Goal: Information Seeking & Learning: Learn about a topic

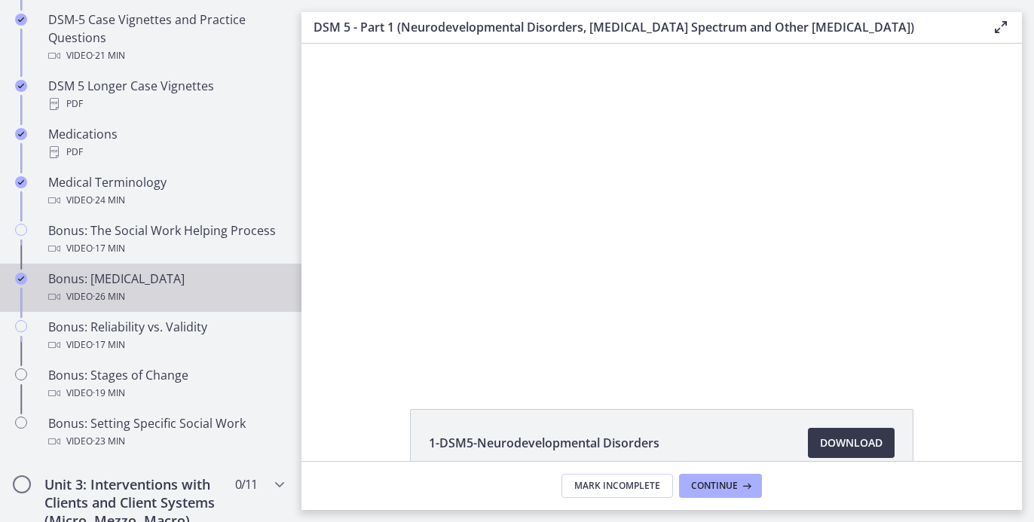
scroll to position [1132, 0]
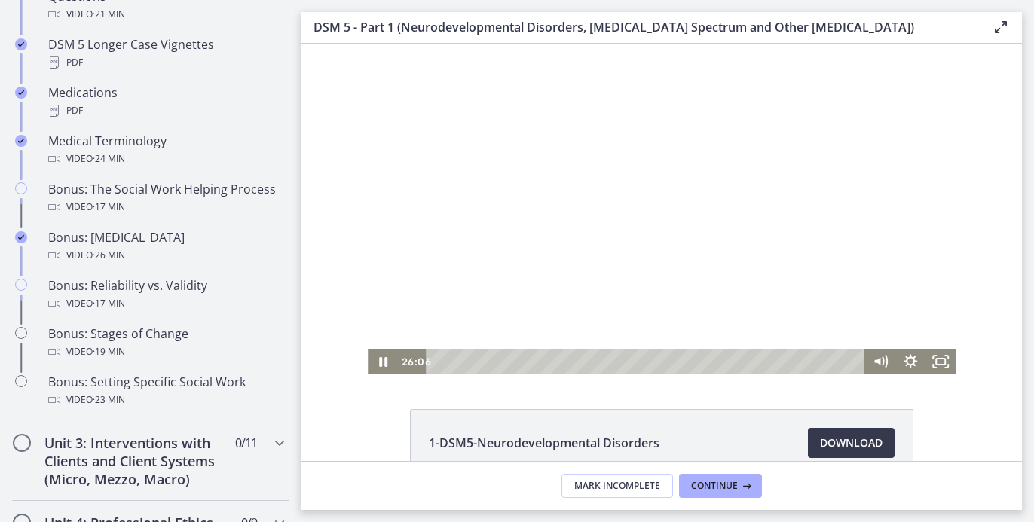
click at [552, 280] on div at bounding box center [662, 209] width 588 height 331
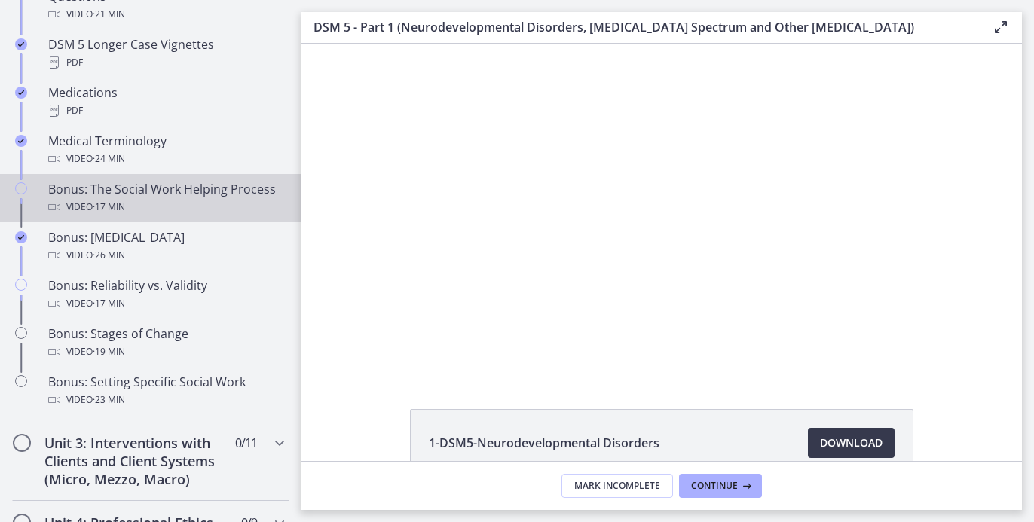
click at [124, 198] on div "Bonus: The Social Work Helping Process Video · 17 min" at bounding box center [165, 198] width 235 height 36
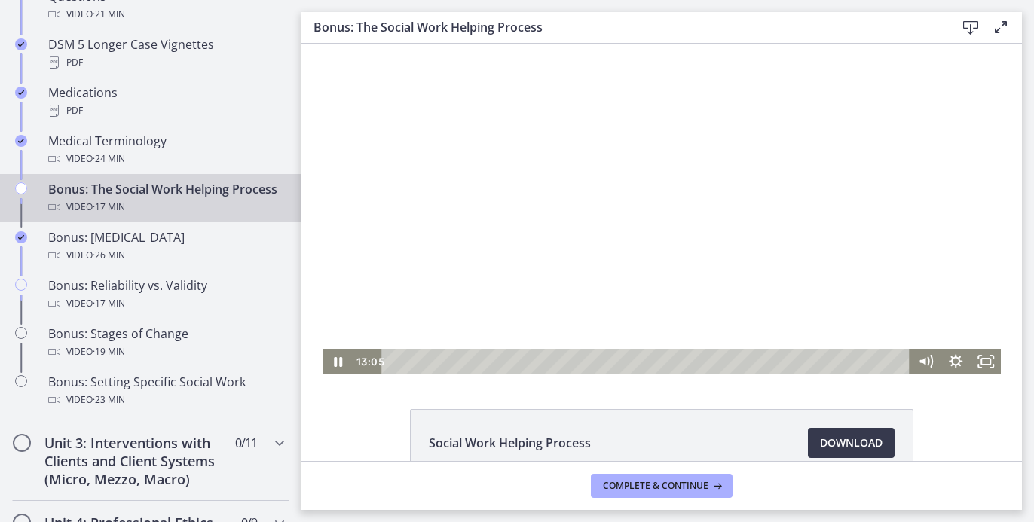
click at [781, 361] on div "Playbar" at bounding box center [648, 362] width 510 height 26
click at [618, 477] on button "Complete & continue" at bounding box center [662, 486] width 142 height 24
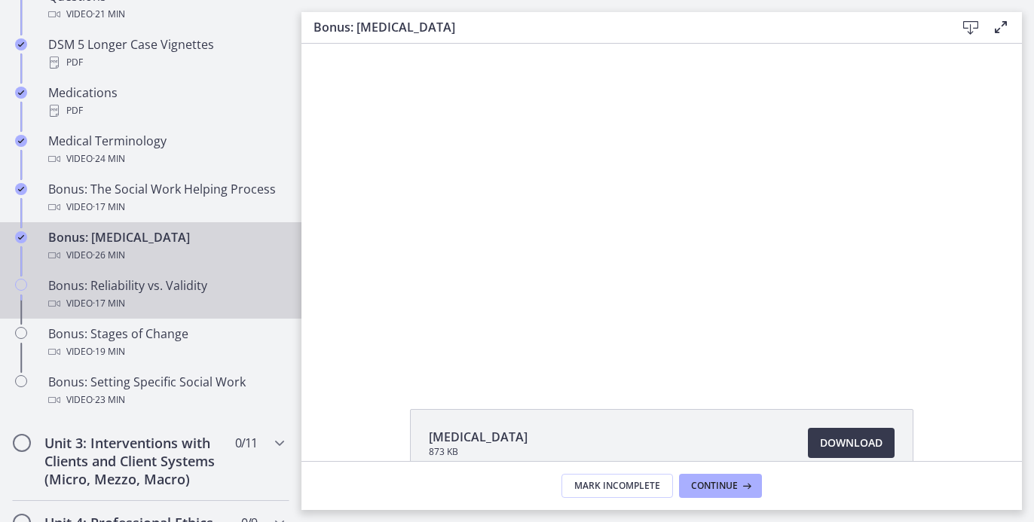
click at [211, 299] on div "Bonus: Reliability vs. Validity Video · 17 min" at bounding box center [165, 295] width 235 height 36
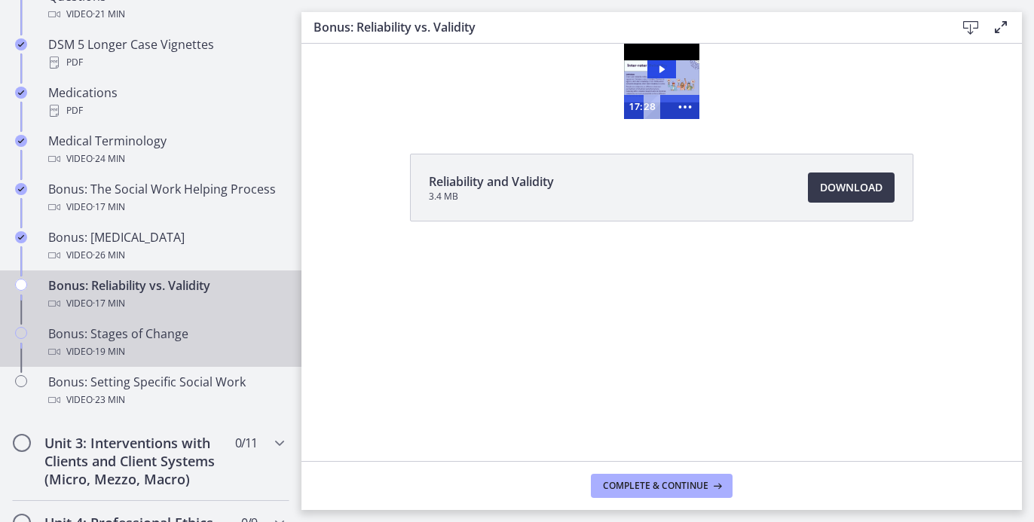
click at [243, 350] on div "Bonus: Stages of Change Video · 19 min" at bounding box center [165, 343] width 235 height 36
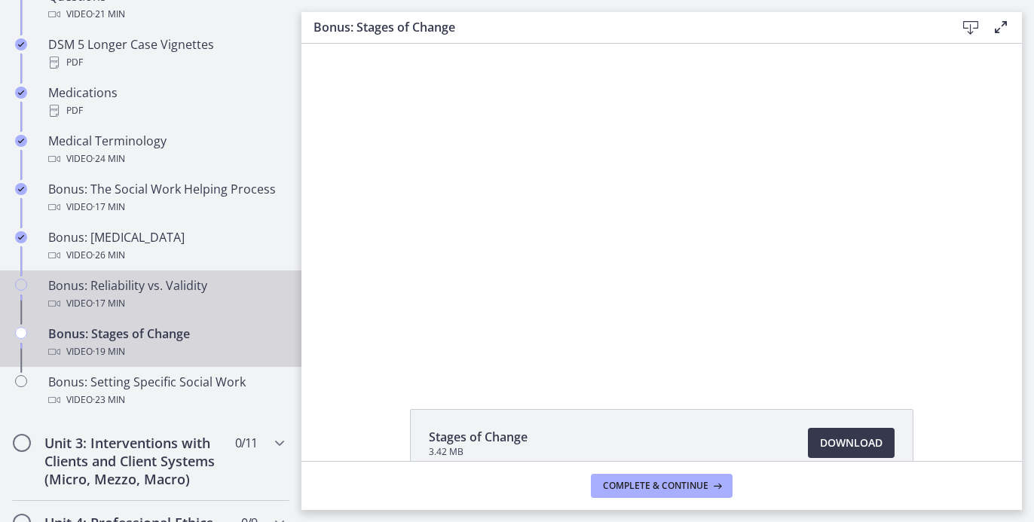
click at [233, 312] on div "Video · 17 min" at bounding box center [165, 304] width 235 height 18
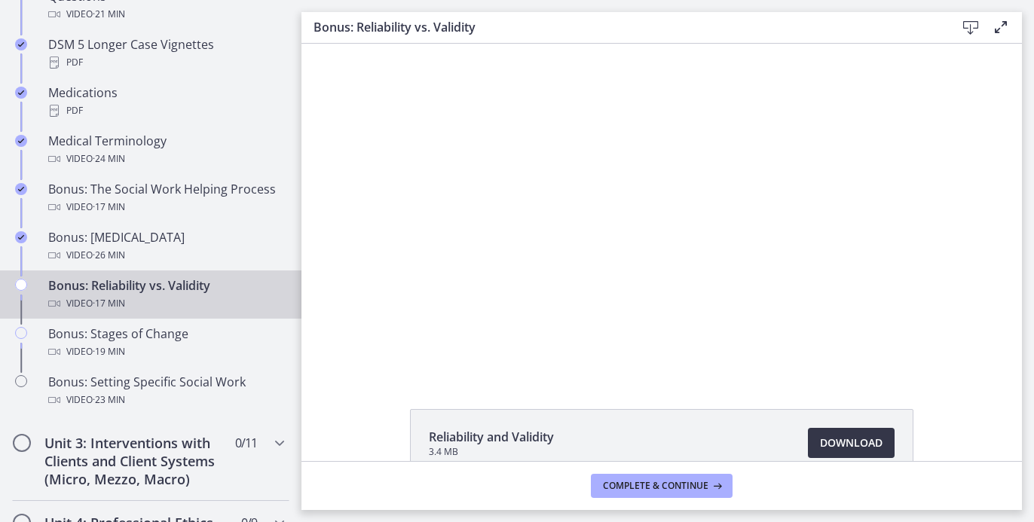
click at [850, 444] on span "Download Opens in a new window" at bounding box center [851, 443] width 63 height 18
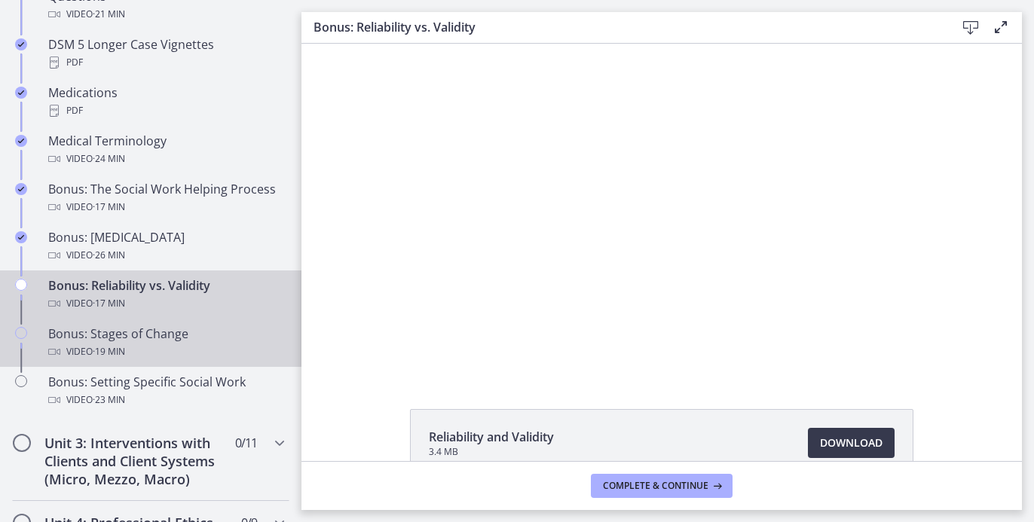
click at [176, 361] on div "Video · 19 min" at bounding box center [165, 352] width 235 height 18
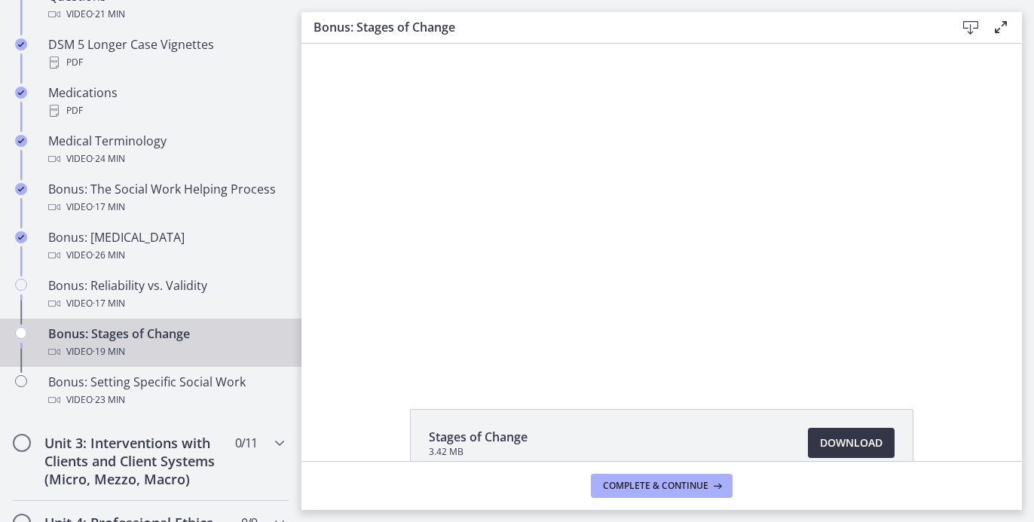
click at [820, 445] on span "Download Opens in a new window" at bounding box center [851, 443] width 63 height 18
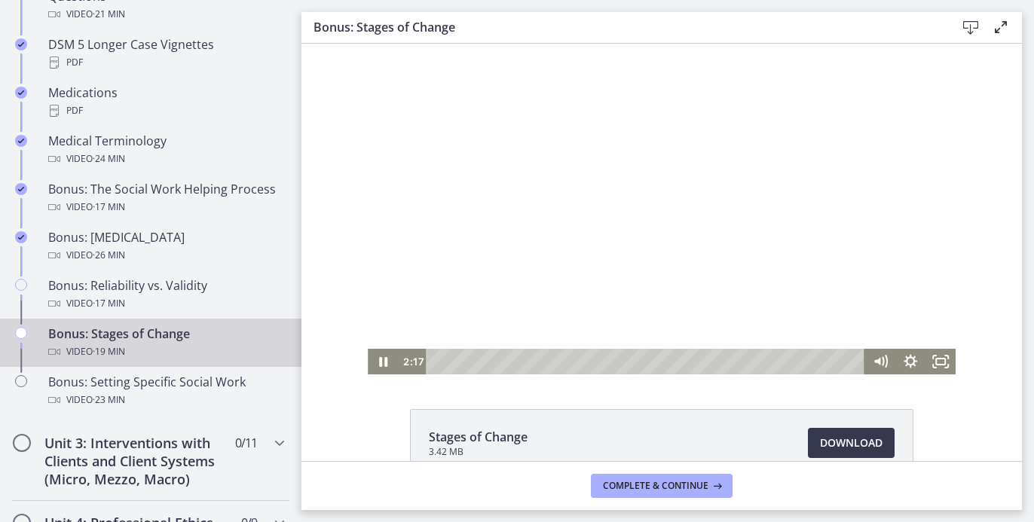
click at [550, 191] on div at bounding box center [662, 209] width 588 height 331
